Goal: Find specific page/section: Find specific page/section

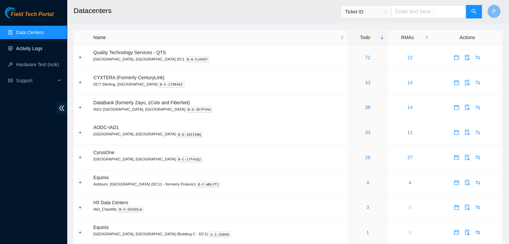
click at [41, 47] on link "Activity Logs" at bounding box center [29, 48] width 26 height 5
